Goal: Entertainment & Leisure: Consume media (video, audio)

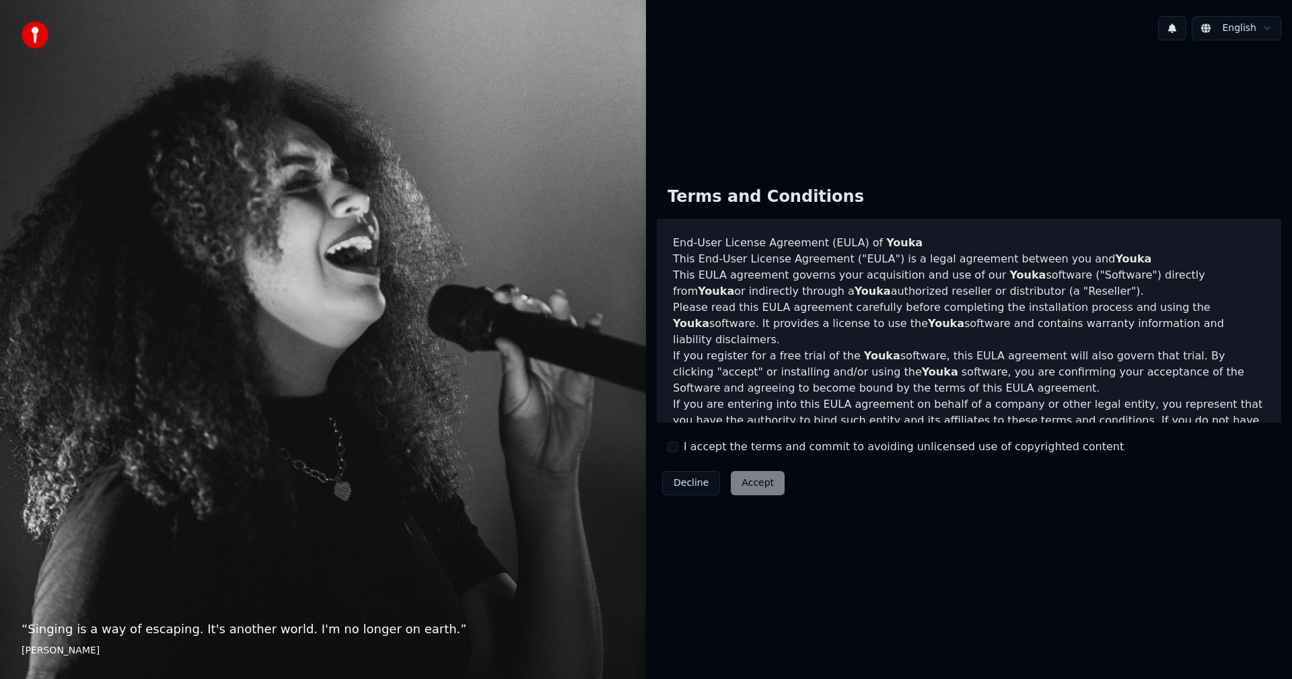
click at [667, 445] on div "Terms and Conditions End-User License Agreement ([PERSON_NAME]) of Youka This E…" at bounding box center [969, 338] width 624 height 325
click at [676, 446] on button "I accept the terms and commit to avoiding unlicensed use of copyrighted content" at bounding box center [672, 446] width 11 height 11
click at [741, 481] on button "Accept" at bounding box center [758, 483] width 54 height 24
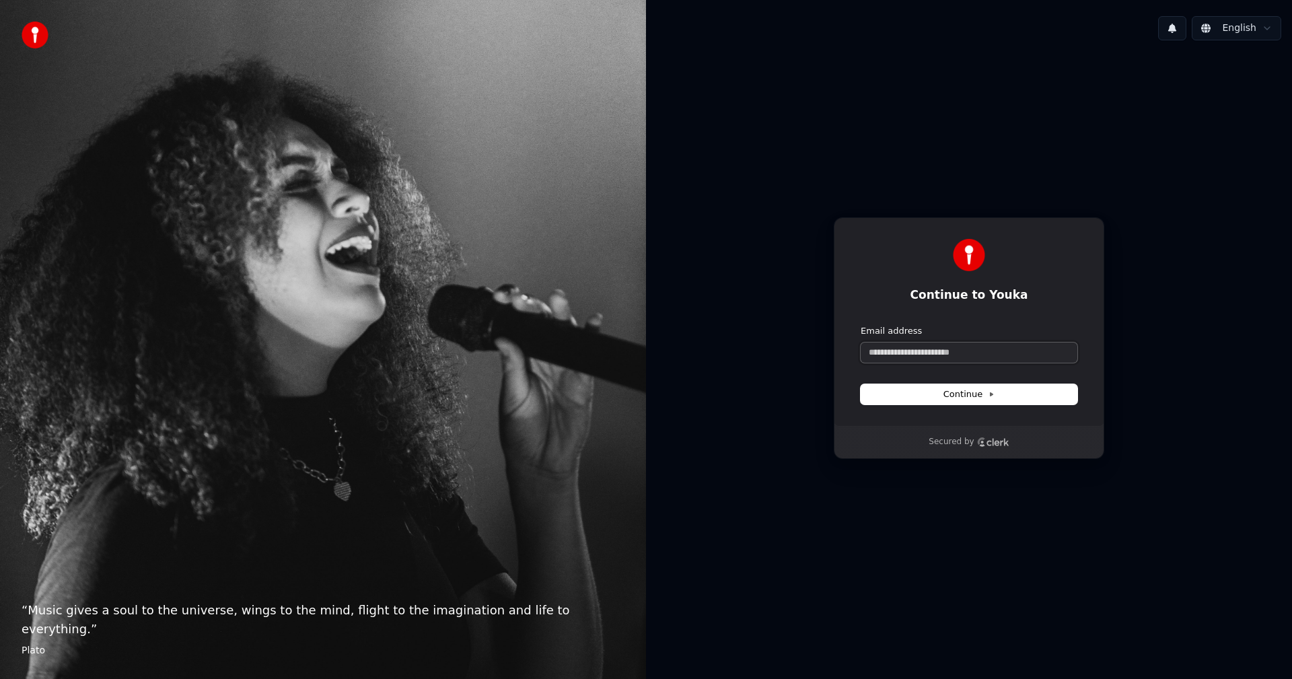
click at [900, 355] on input "Email address" at bounding box center [968, 352] width 217 height 20
type input "**********"
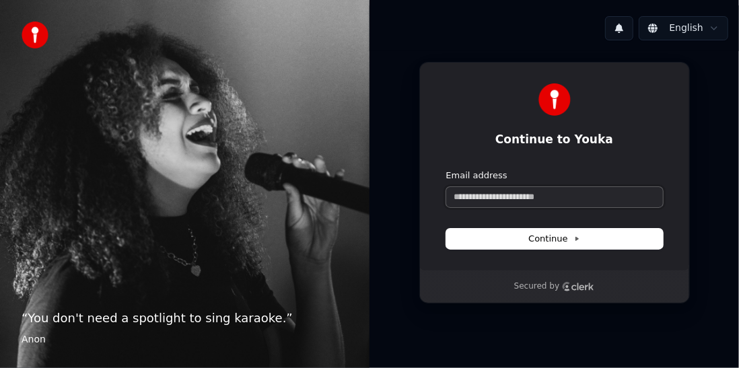
click at [515, 199] on input "Email address" at bounding box center [554, 197] width 217 height 20
click at [446, 170] on button "submit" at bounding box center [446, 170] width 0 height 0
type input "**********"
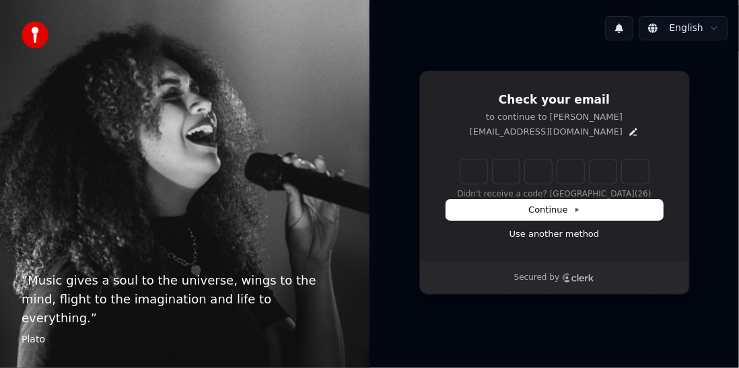
click at [470, 173] on input "Enter verification code" at bounding box center [554, 171] width 188 height 24
type input "******"
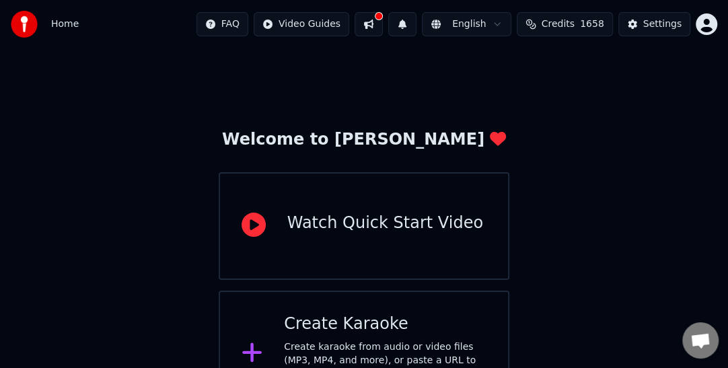
click at [711, 24] on html "Home FAQ Video Guides English Credits 1658 Settings Welcome to Youka Watch Quic…" at bounding box center [364, 208] width 728 height 417
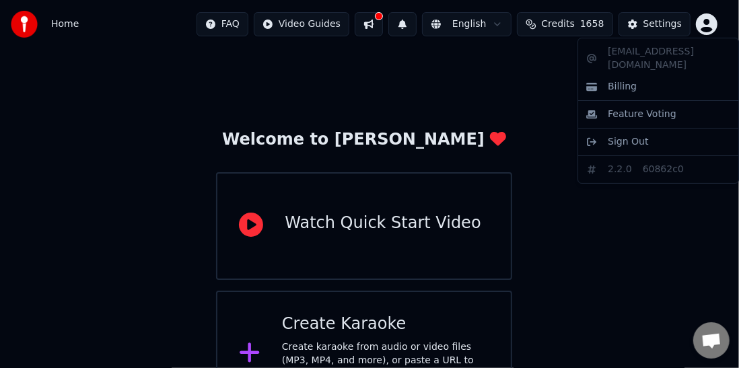
click at [532, 100] on html "Home FAQ Video Guides English Credits 1658 Settings Welcome to Youka Watch Quic…" at bounding box center [369, 208] width 739 height 417
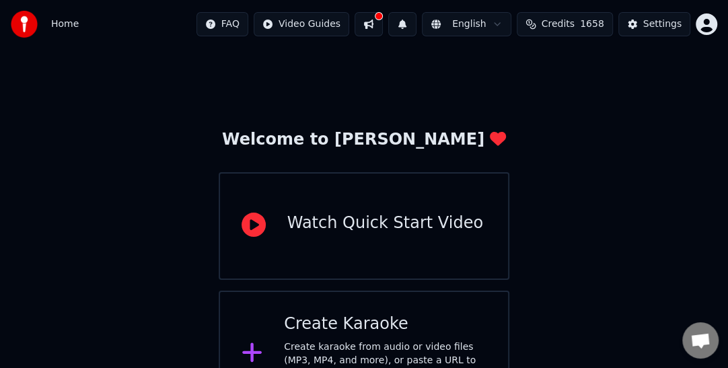
click at [571, 28] on span "Credits" at bounding box center [558, 23] width 33 height 13
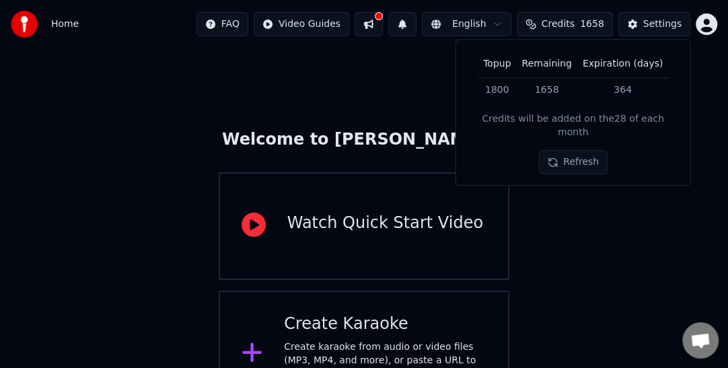
click at [394, 73] on div "Welcome to Youka Watch Quick Start Video Create Karaoke Create karaoke from aud…" at bounding box center [364, 232] width 728 height 369
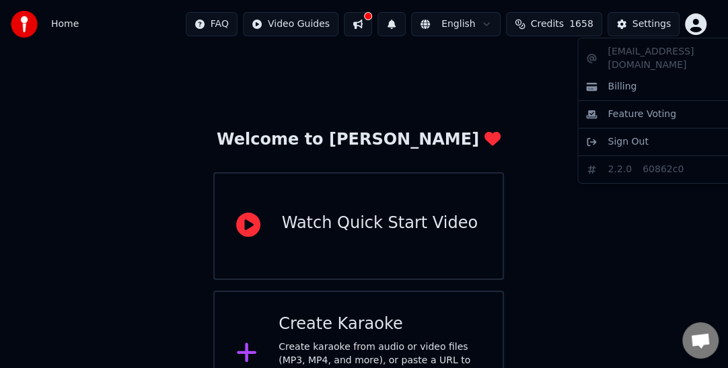
click at [711, 26] on html "Home FAQ Video Guides English Credits 1658 Settings Welcome to Youka Watch Quic…" at bounding box center [364, 208] width 728 height 417
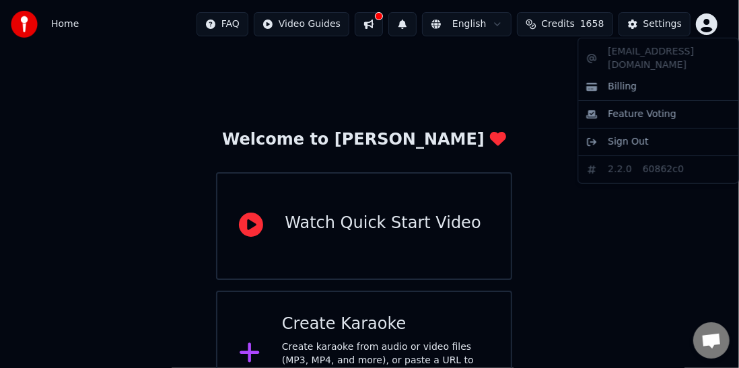
click at [515, 87] on html "Home FAQ Video Guides English Credits 1658 Settings Welcome to Youka Watch Quic…" at bounding box center [369, 208] width 739 height 417
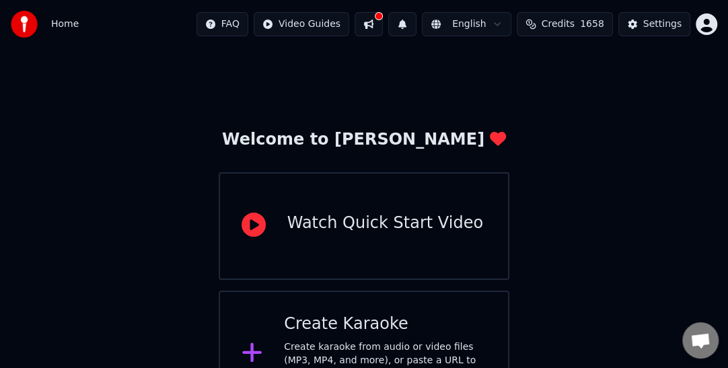
click at [27, 28] on img at bounding box center [24, 24] width 27 height 27
click at [460, 310] on div "Create Karaoke Create karaoke from audio or video files (MP3, MP4, and more), o…" at bounding box center [364, 354] width 291 height 126
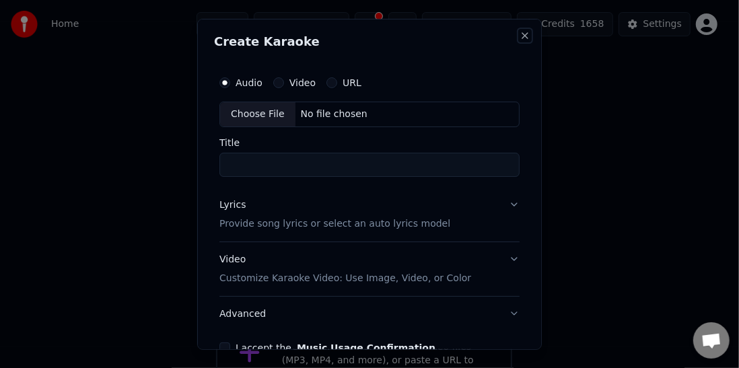
click at [519, 36] on button "Close" at bounding box center [524, 35] width 11 height 11
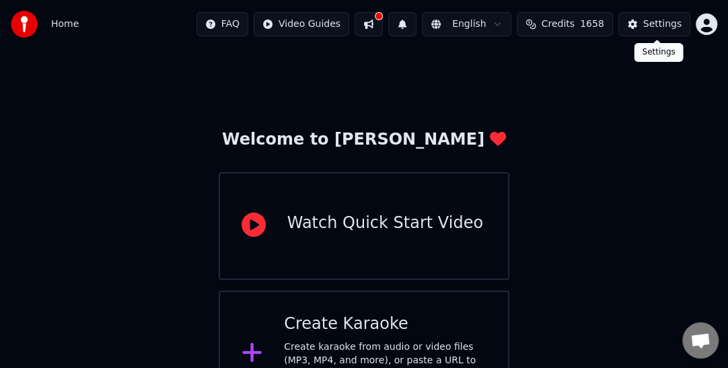
click at [643, 28] on button "Settings" at bounding box center [654, 24] width 72 height 24
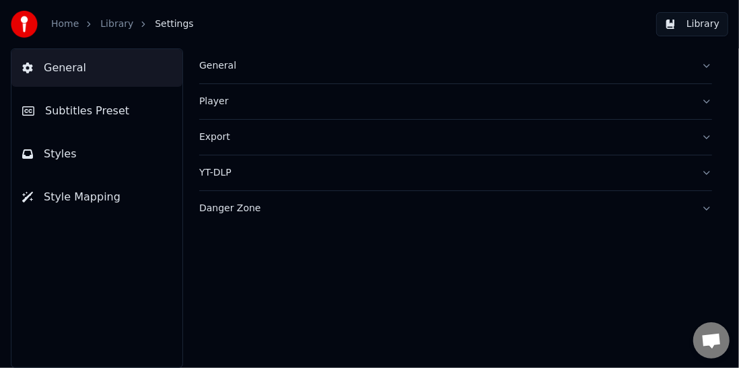
click at [684, 26] on button "Library" at bounding box center [692, 24] width 72 height 24
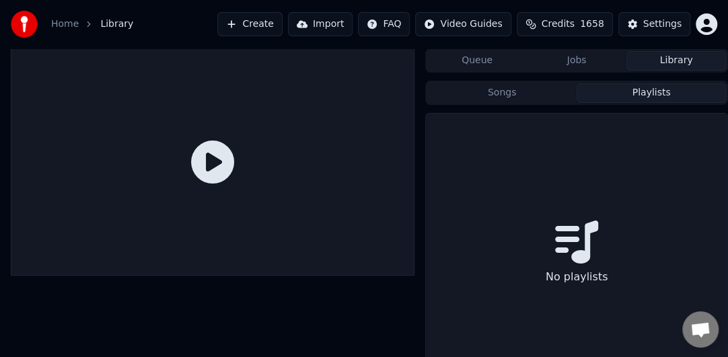
click at [630, 96] on button "Playlists" at bounding box center [651, 93] width 149 height 20
click at [550, 95] on button "Songs" at bounding box center [501, 93] width 149 height 20
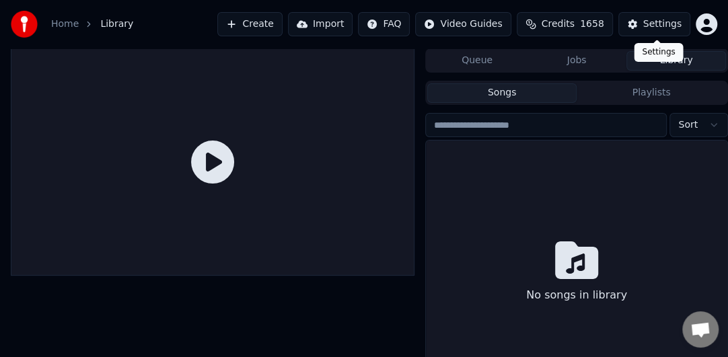
click at [704, 28] on html "Home Library Create Import FAQ Video Guides Credits 1658 Settings Queue Jobs Li…" at bounding box center [364, 178] width 728 height 357
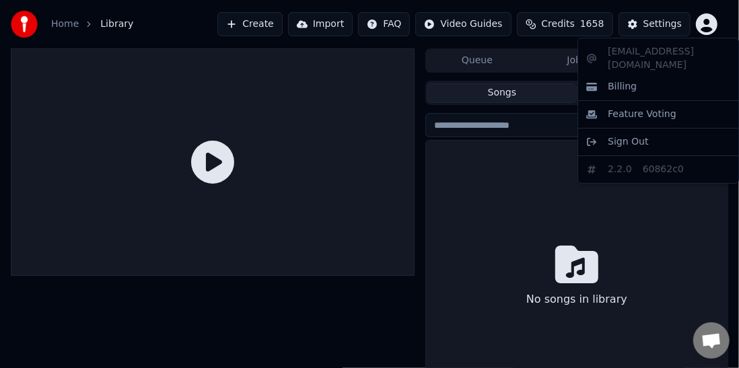
click at [207, 28] on html "Home Library Create Import FAQ Video Guides Credits 1658 Settings Queue Jobs Li…" at bounding box center [369, 184] width 739 height 368
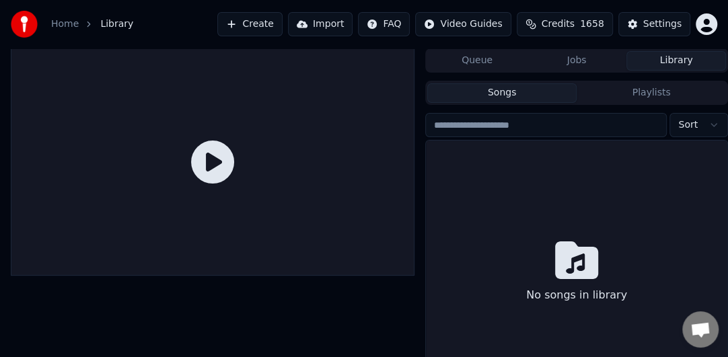
click at [73, 25] on link "Home" at bounding box center [65, 23] width 28 height 13
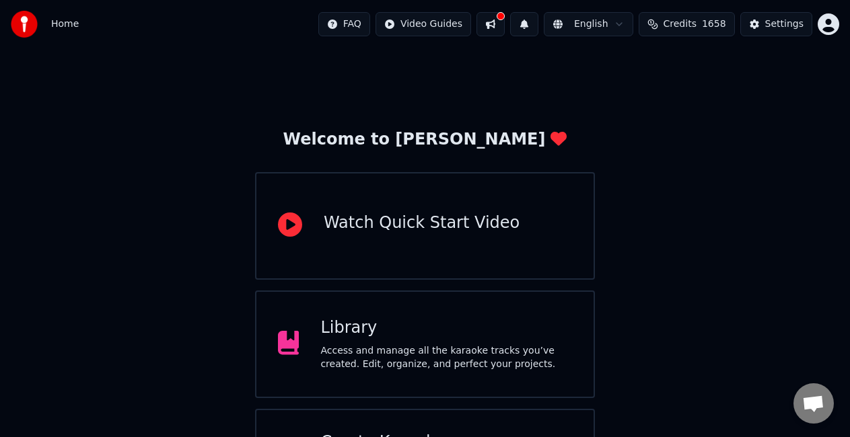
click at [546, 358] on div "Access and manage all the karaoke tracks you’ve created. Edit, organize, and pe…" at bounding box center [446, 357] width 252 height 27
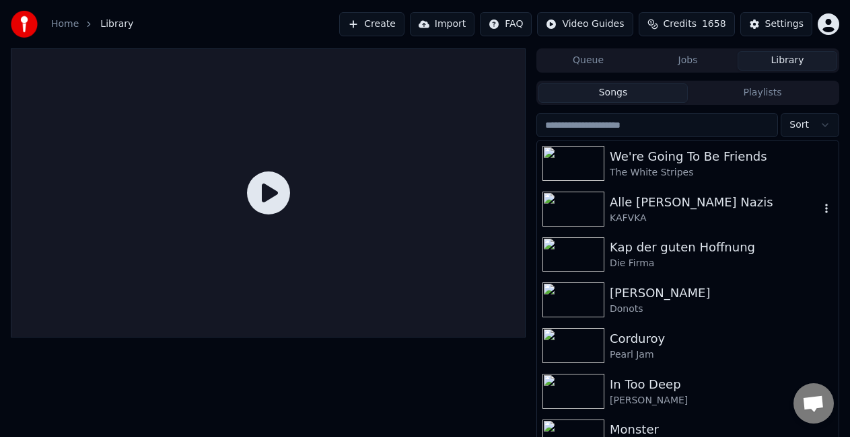
click at [659, 193] on div "Alle hassen Nazis" at bounding box center [715, 202] width 210 height 19
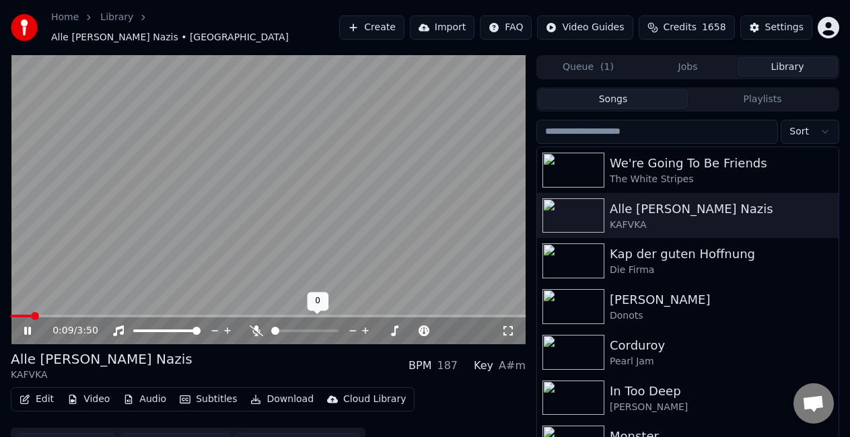
click at [254, 326] on icon at bounding box center [256, 331] width 13 height 11
click at [30, 327] on icon at bounding box center [27, 331] width 7 height 8
click at [680, 355] on div "Pearl Jam" at bounding box center [715, 361] width 210 height 13
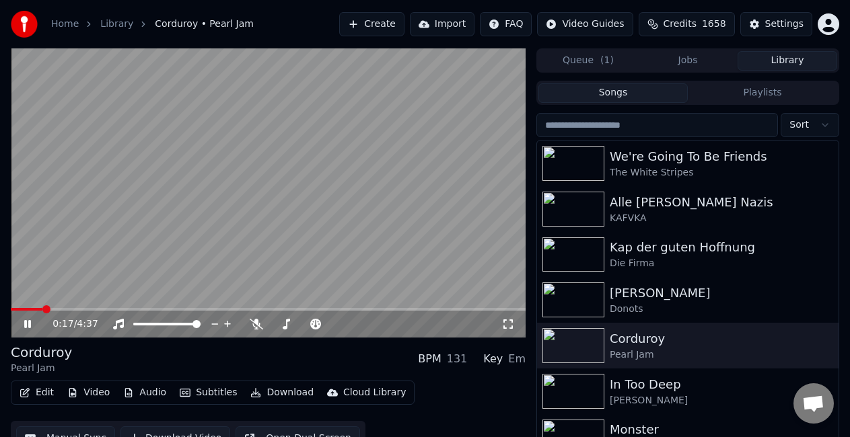
click at [27, 326] on icon at bounding box center [37, 324] width 31 height 11
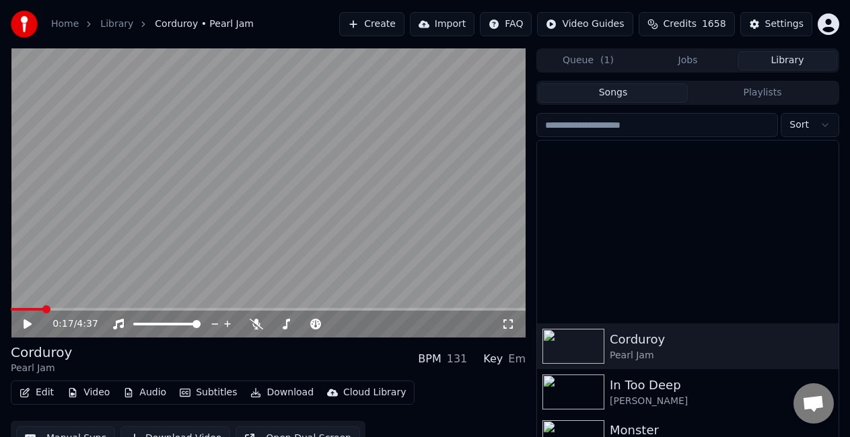
scroll to position [286, 0]
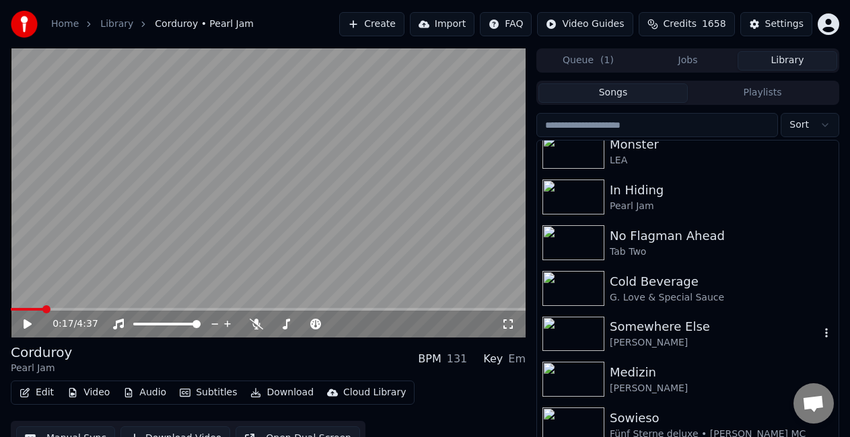
click at [679, 326] on div "Somewhere Else" at bounding box center [715, 327] width 210 height 19
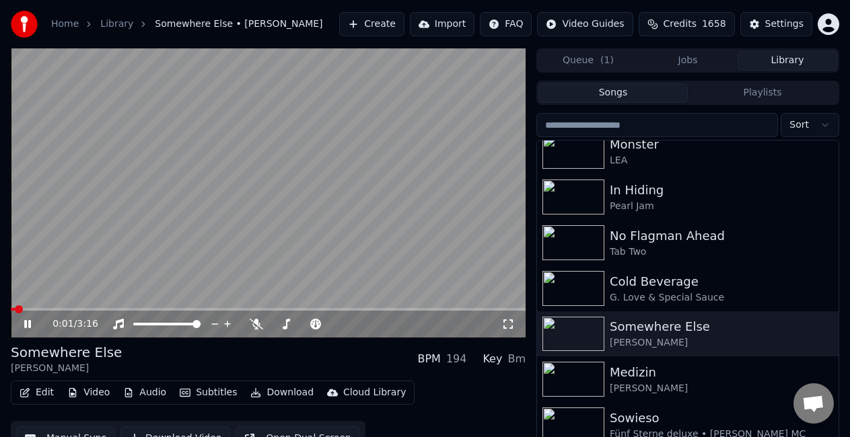
click at [26, 321] on icon at bounding box center [27, 324] width 7 height 8
click at [110, 291] on video at bounding box center [268, 192] width 515 height 289
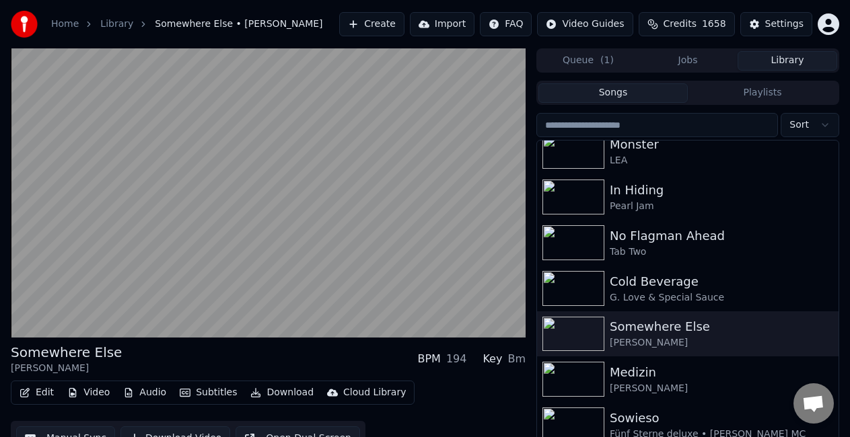
click at [129, 216] on video at bounding box center [268, 192] width 515 height 289
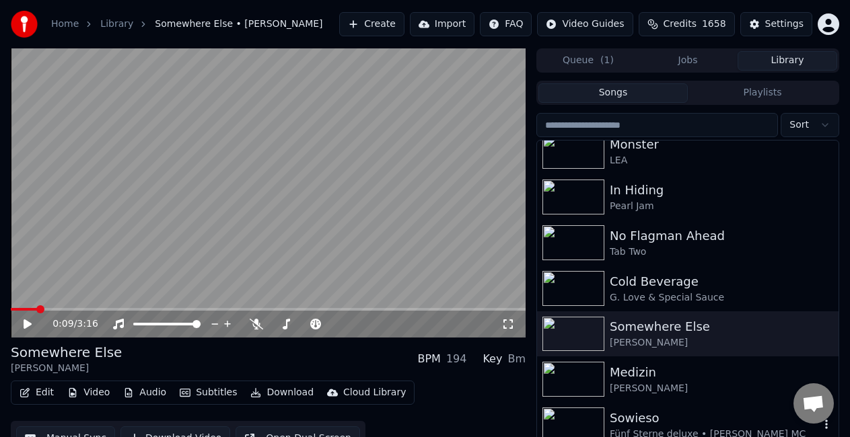
click at [692, 422] on div "Sowieso" at bounding box center [715, 418] width 210 height 19
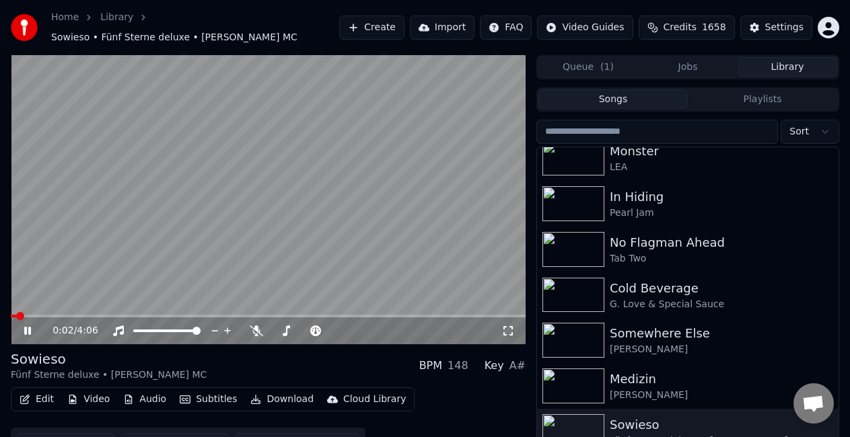
click at [503, 326] on icon at bounding box center [507, 331] width 13 height 11
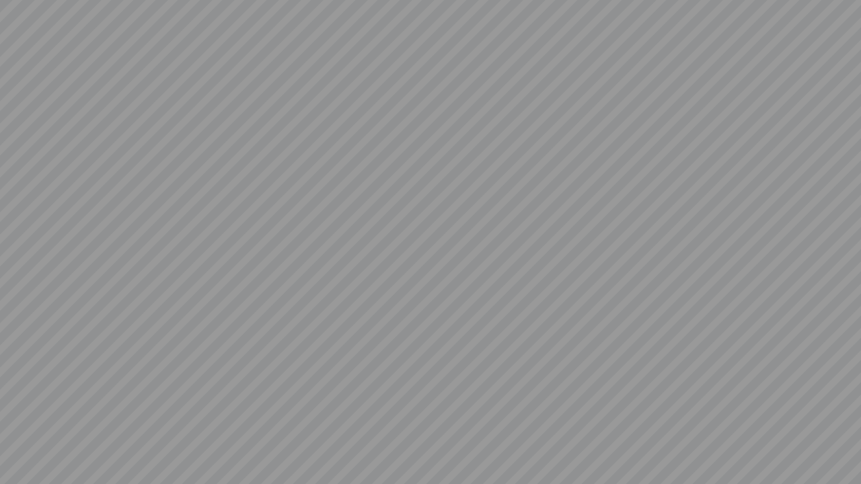
click at [351, 312] on video at bounding box center [430, 242] width 861 height 484
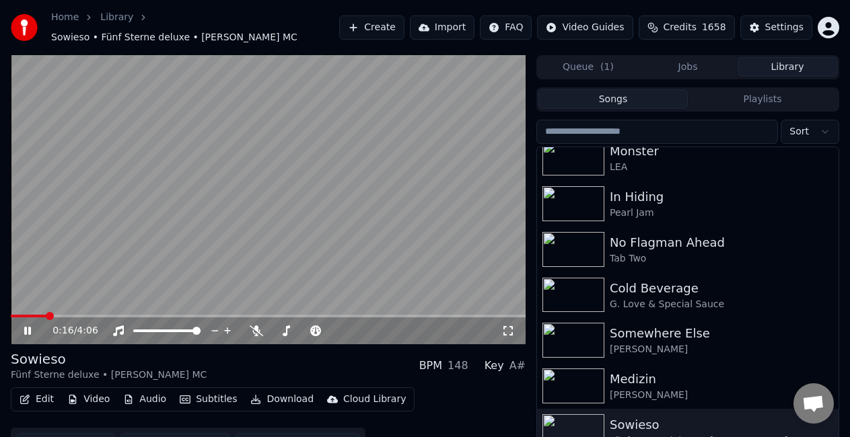
click at [31, 327] on icon at bounding box center [27, 331] width 7 height 8
